Goal: Navigation & Orientation: Find specific page/section

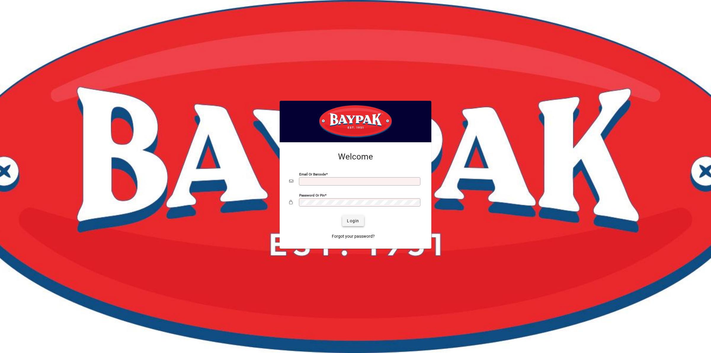
type input "**********"
click at [353, 221] on span "Login" at bounding box center [353, 221] width 12 height 6
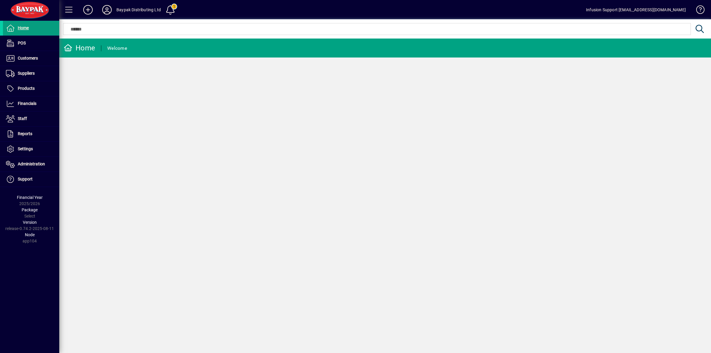
click at [105, 11] on icon at bounding box center [107, 9] width 12 height 9
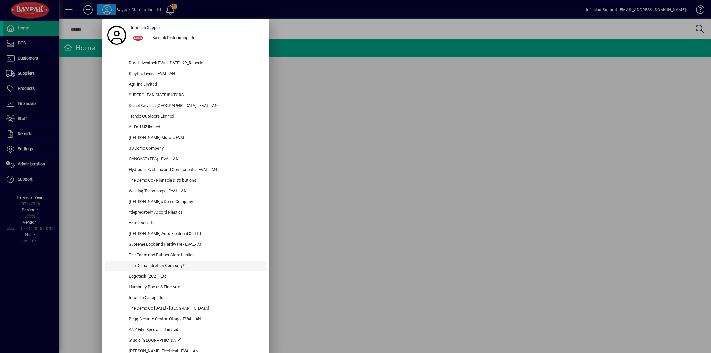
click at [184, 267] on div "The Demonstration Company*" at bounding box center [195, 266] width 142 height 11
